Goal: Task Accomplishment & Management: Complete application form

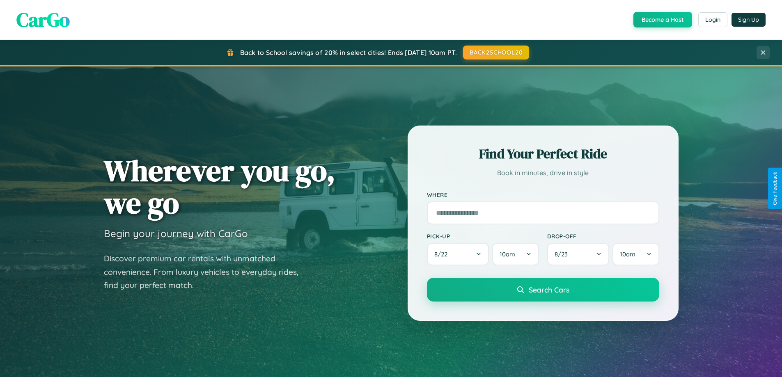
scroll to position [565, 0]
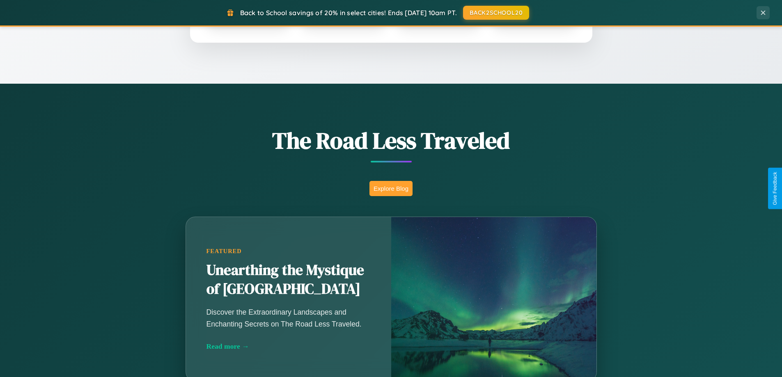
click at [391, 188] on button "Explore Blog" at bounding box center [390, 188] width 43 height 15
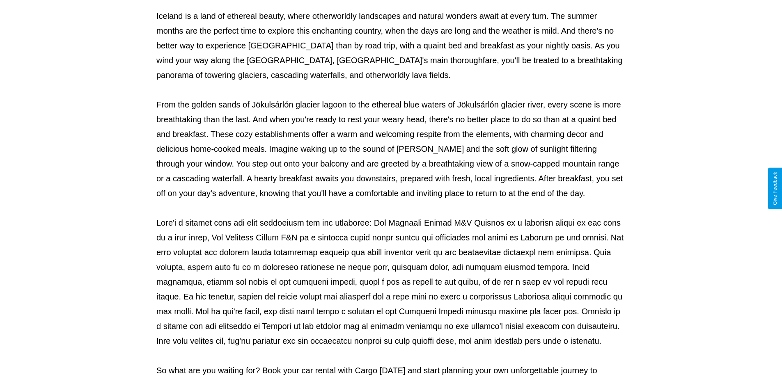
scroll to position [265, 0]
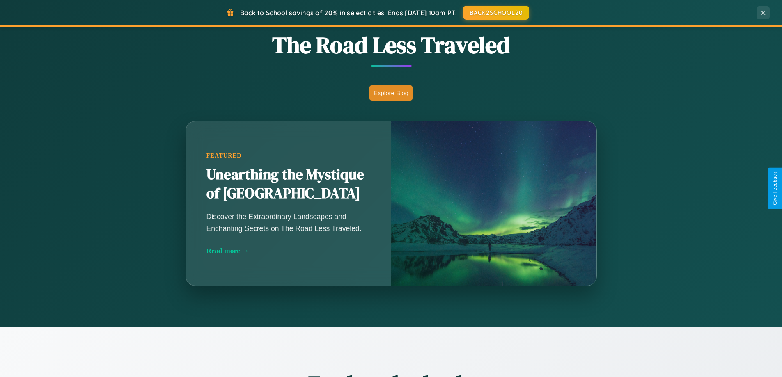
scroll to position [1579, 0]
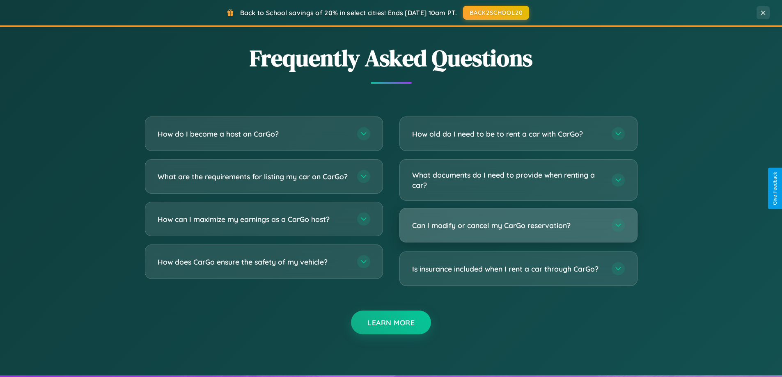
click at [518, 226] on h3 "Can I modify or cancel my CarGo reservation?" at bounding box center [507, 225] width 191 height 10
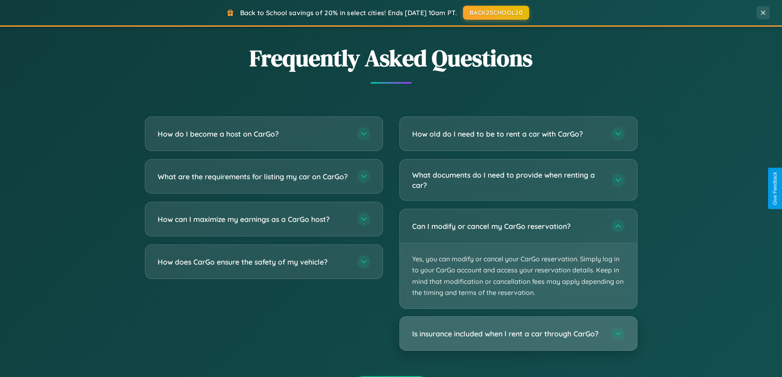
click at [518, 334] on h3 "Is insurance included when I rent a car through CarGo?" at bounding box center [507, 334] width 191 height 10
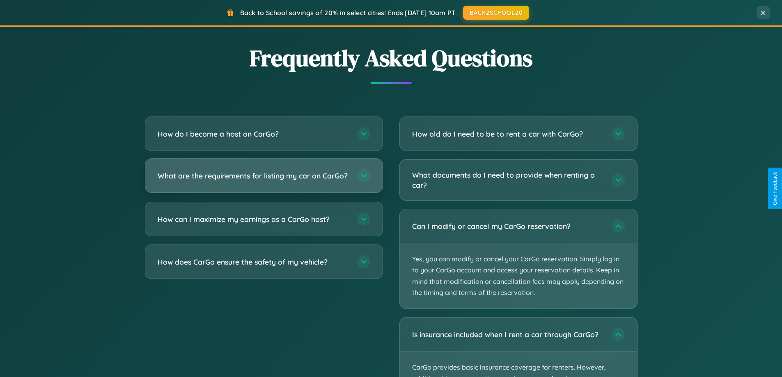
click at [263, 179] on h3 "What are the requirements for listing my car on CarGo?" at bounding box center [253, 176] width 191 height 10
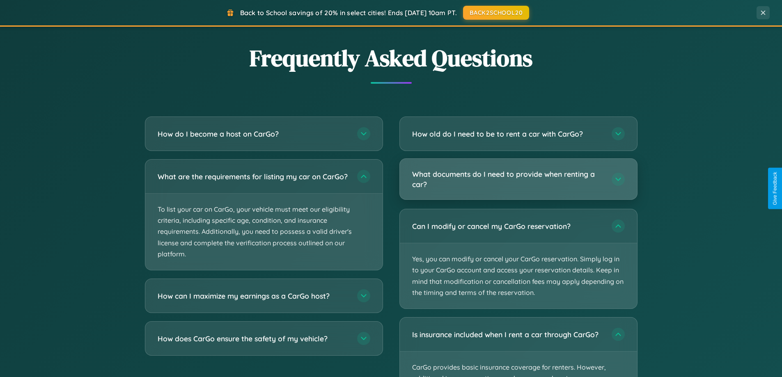
click at [518, 179] on h3 "What documents do I need to provide when renting a car?" at bounding box center [507, 179] width 191 height 20
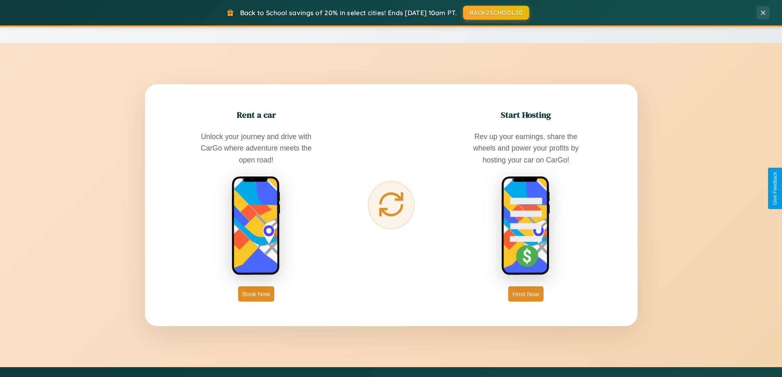
scroll to position [0, 0]
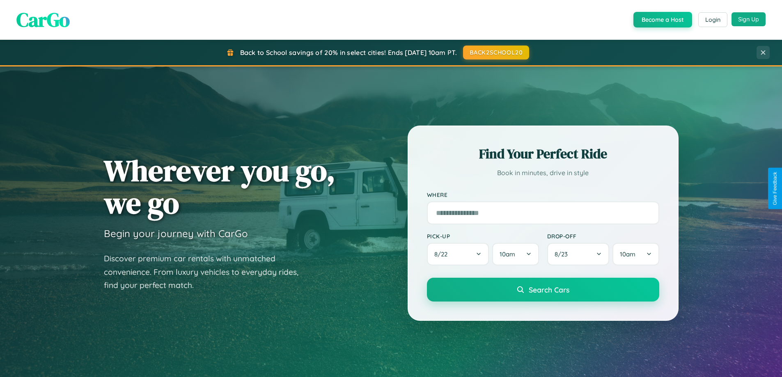
click at [748, 20] on button "Sign Up" at bounding box center [748, 19] width 34 height 14
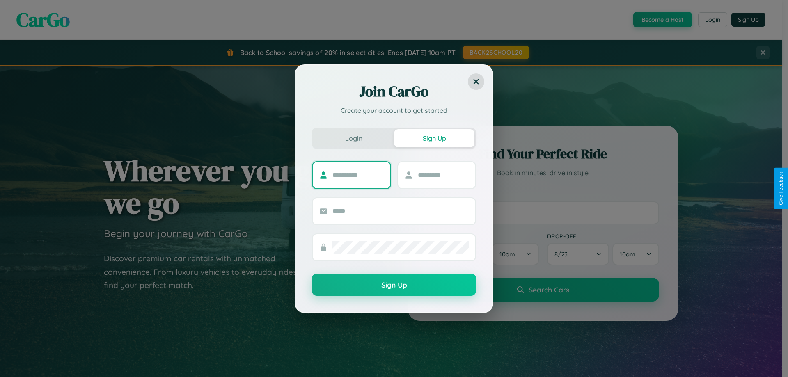
click at [358, 175] on input "text" at bounding box center [357, 175] width 51 height 13
type input "********"
click at [443, 175] on input "text" at bounding box center [443, 175] width 51 height 13
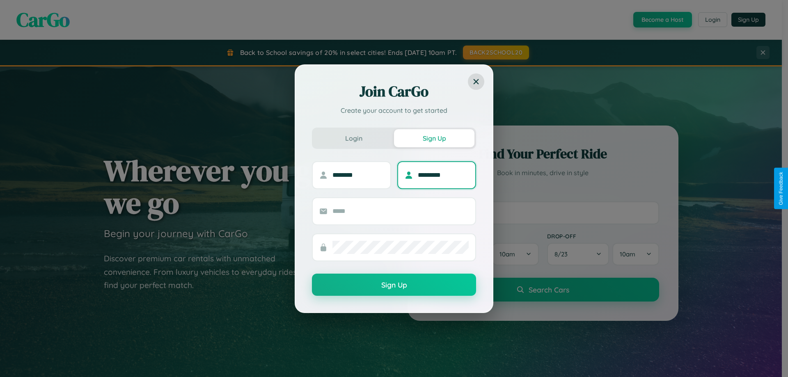
type input "*********"
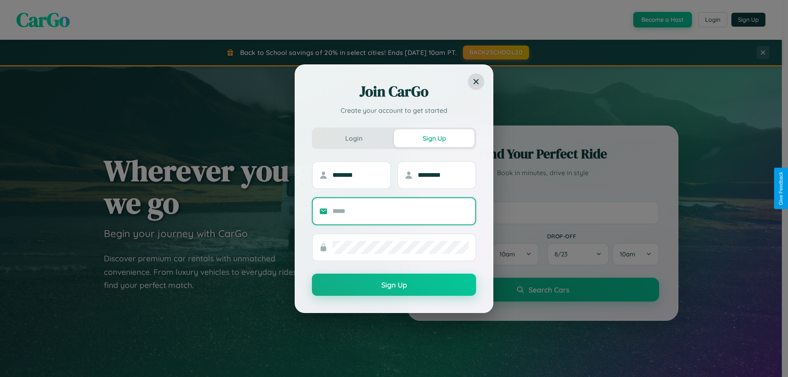
click at [400, 211] on input "text" at bounding box center [400, 211] width 136 height 13
type input "**********"
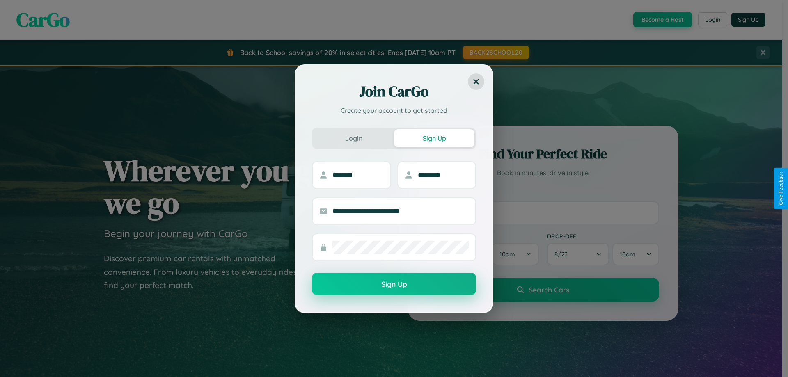
click at [394, 284] on button "Sign Up" at bounding box center [394, 284] width 164 height 22
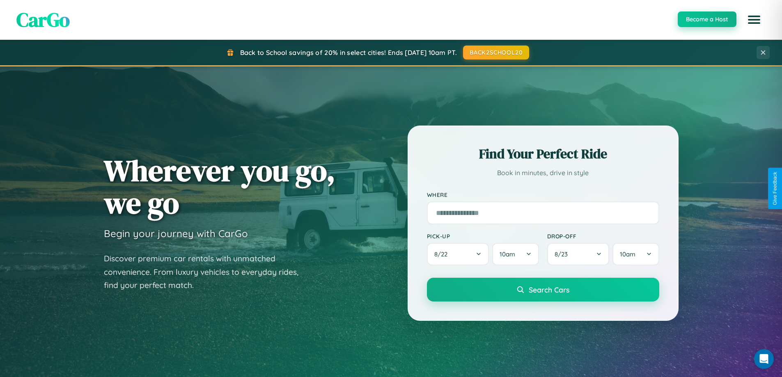
click at [706, 19] on button "Become a Host" at bounding box center [706, 19] width 59 height 16
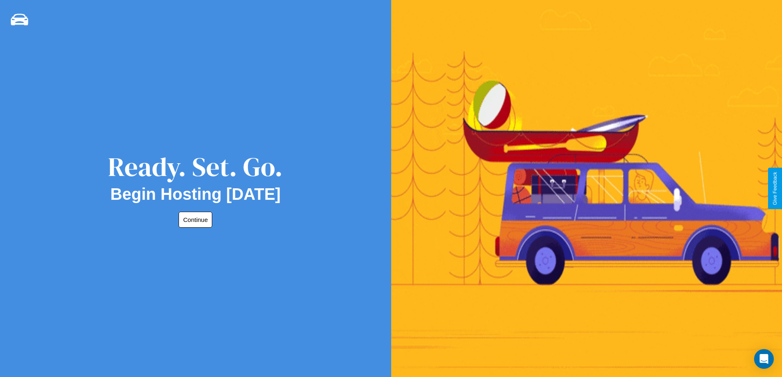
click at [194, 219] on button "Continue" at bounding box center [195, 220] width 34 height 16
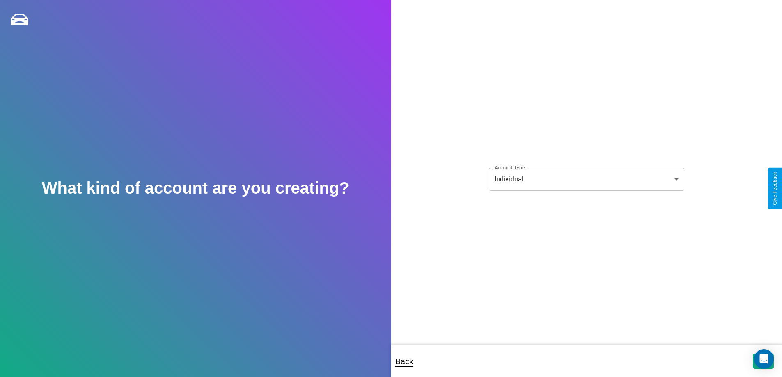
click at [586, 179] on body "**********" at bounding box center [391, 194] width 782 height 388
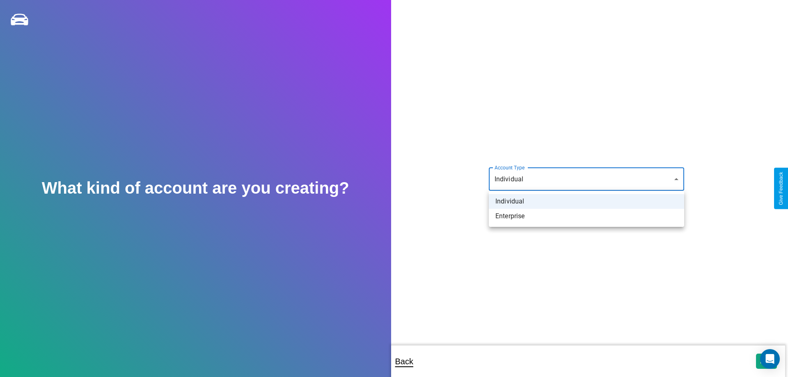
click at [586, 201] on li "Individual" at bounding box center [586, 201] width 195 height 15
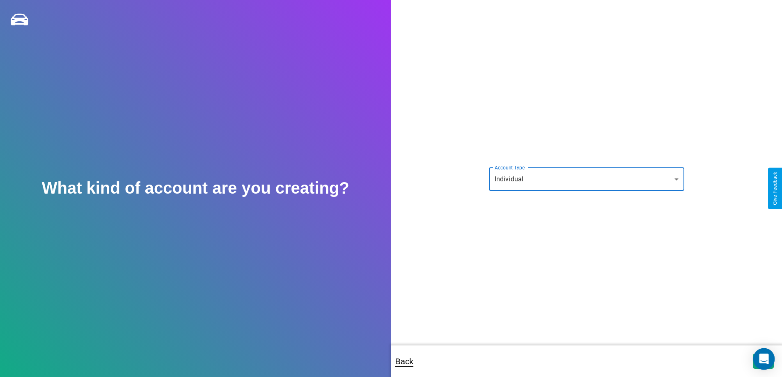
click at [763, 361] on icon "Open Intercom Messenger" at bounding box center [763, 359] width 9 height 11
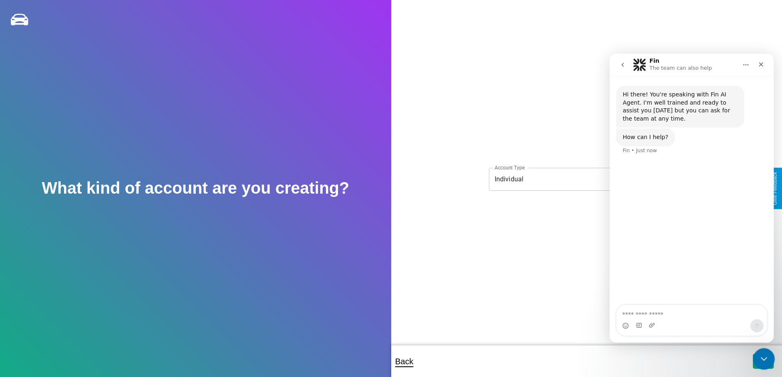
click at [761, 359] on icon "Close Intercom Messenger" at bounding box center [762, 358] width 10 height 10
